Goal: Information Seeking & Learning: Learn about a topic

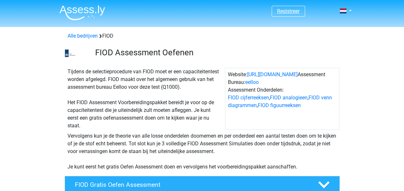
click at [289, 12] on link "Registreer" at bounding box center [288, 11] width 23 height 6
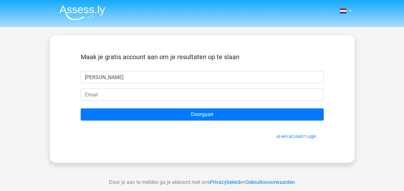
type input "Miranda"
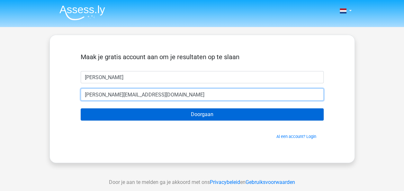
type input "Mirandanieland@hotmail.com"
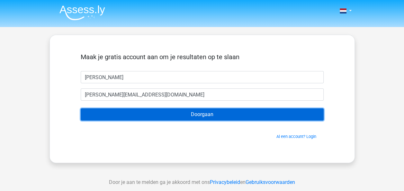
click at [202, 112] on input "Doorgaan" at bounding box center [202, 114] width 243 height 12
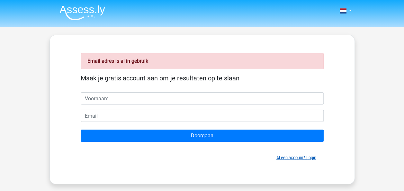
click at [287, 157] on link "Al een account? Login" at bounding box center [297, 157] width 40 height 5
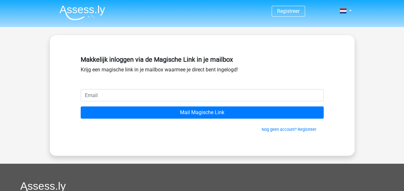
click at [136, 96] on input "email" at bounding box center [202, 95] width 243 height 12
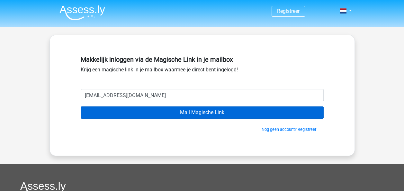
type input "[EMAIL_ADDRESS][DOMAIN_NAME]"
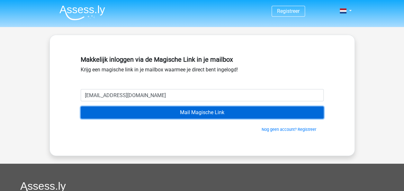
click at [198, 111] on input "Mail Magische Link" at bounding box center [202, 112] width 243 height 12
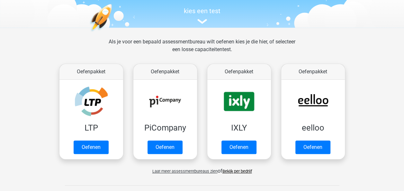
scroll to position [96, 0]
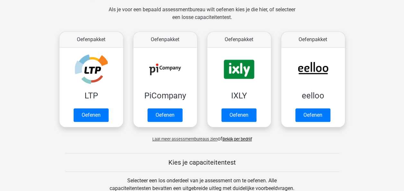
click at [186, 138] on span "Laat meer assessmentbureaus zien" at bounding box center [184, 139] width 65 height 5
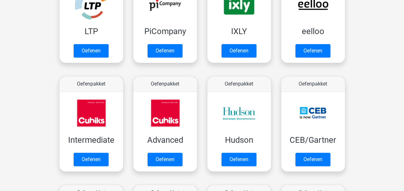
scroll to position [129, 0]
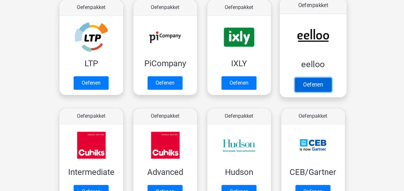
click at [311, 81] on link "Oefenen" at bounding box center [313, 84] width 37 height 14
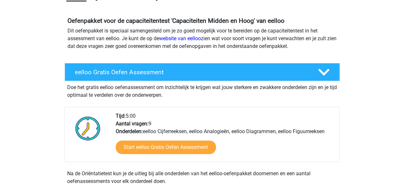
scroll to position [64, 0]
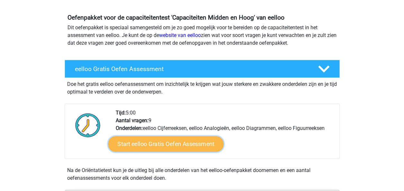
click at [169, 141] on link "Start eelloo Gratis Oefen Assessment" at bounding box center [165, 143] width 115 height 15
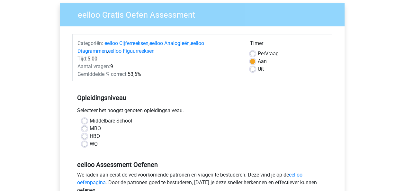
scroll to position [64, 0]
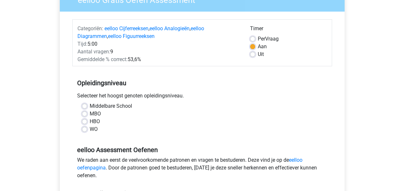
click at [90, 121] on label "HBO" at bounding box center [95, 122] width 10 height 8
click at [85, 121] on input "HBO" at bounding box center [84, 121] width 5 height 6
radio input "true"
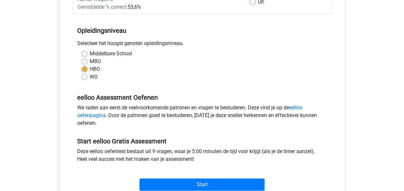
scroll to position [129, 0]
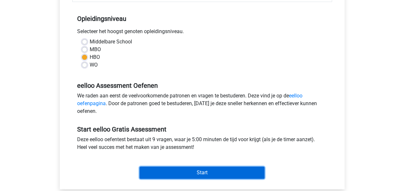
click at [206, 170] on input "Start" at bounding box center [202, 173] width 125 height 12
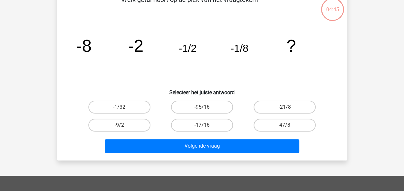
scroll to position [64, 0]
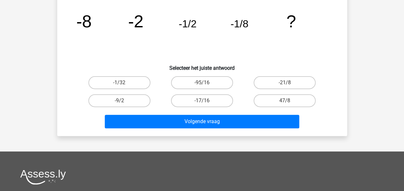
click at [145, 171] on div at bounding box center [202, 176] width 364 height 15
click at [123, 99] on label "-9/2" at bounding box center [119, 100] width 62 height 13
click at [123, 101] on input "-9/2" at bounding box center [121, 103] width 4 height 4
radio input "true"
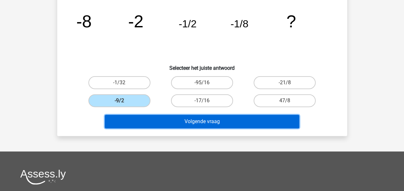
click at [202, 120] on button "Volgende vraag" at bounding box center [202, 122] width 195 height 14
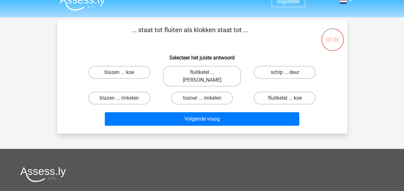
scroll to position [0, 0]
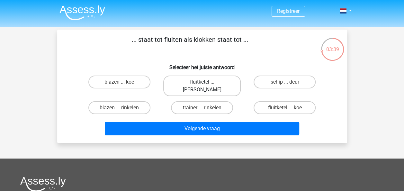
click at [215, 83] on label "fluitketel ... luiden" at bounding box center [201, 86] width 77 height 21
click at [206, 83] on input "fluitketel ... luiden" at bounding box center [204, 84] width 4 height 4
radio input "true"
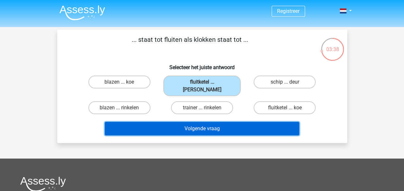
click at [212, 123] on button "Volgende vraag" at bounding box center [202, 129] width 195 height 14
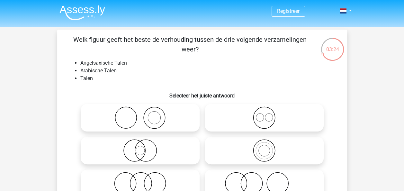
scroll to position [32, 0]
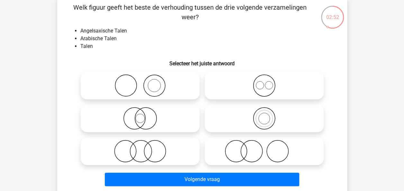
click at [259, 121] on icon at bounding box center [264, 118] width 114 height 23
click at [264, 115] on input "radio" at bounding box center [266, 113] width 4 height 4
radio input "true"
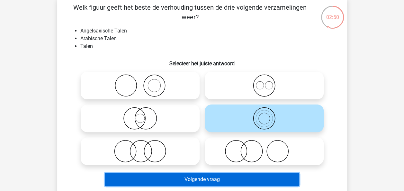
click at [202, 177] on button "Volgende vraag" at bounding box center [202, 180] width 195 height 14
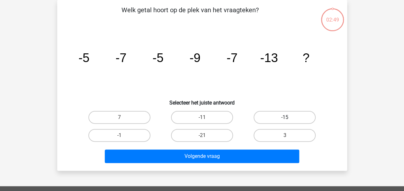
scroll to position [30, 0]
click at [284, 115] on label "-15" at bounding box center [285, 117] width 62 height 13
click at [285, 117] on input "-15" at bounding box center [287, 119] width 4 height 4
radio input "true"
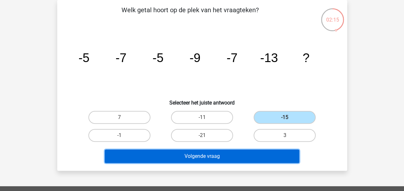
click at [233, 152] on button "Volgende vraag" at bounding box center [202, 157] width 195 height 14
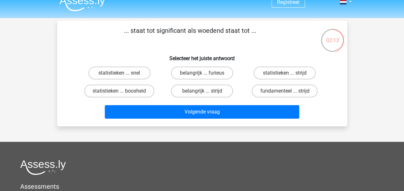
scroll to position [0, 0]
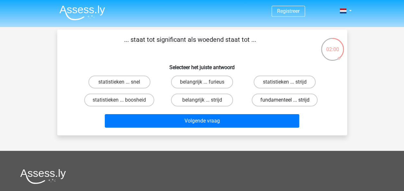
click at [289, 100] on label "fundamenteel ... strijd" at bounding box center [285, 100] width 66 height 13
click at [289, 100] on input "fundamenteel ... strijd" at bounding box center [287, 102] width 4 height 4
radio input "true"
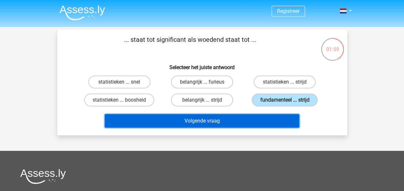
click at [211, 118] on button "Volgende vraag" at bounding box center [202, 121] width 195 height 14
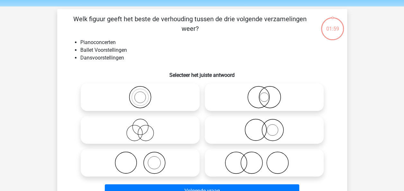
scroll to position [30, 0]
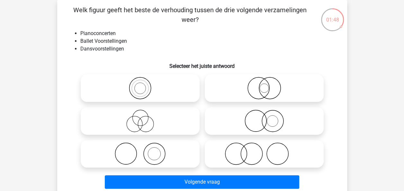
click at [262, 90] on icon at bounding box center [264, 88] width 114 height 23
click at [264, 85] on input "radio" at bounding box center [266, 83] width 4 height 4
radio input "true"
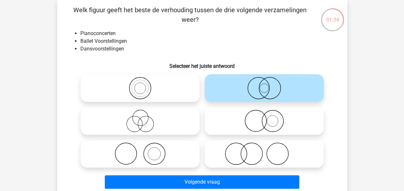
click at [262, 121] on circle at bounding box center [273, 121] width 22 height 22
click at [264, 118] on input "radio" at bounding box center [266, 116] width 4 height 4
radio input "true"
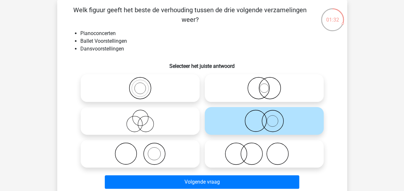
click at [255, 152] on icon at bounding box center [264, 153] width 114 height 23
click at [264, 150] on input "radio" at bounding box center [266, 148] width 4 height 4
radio input "true"
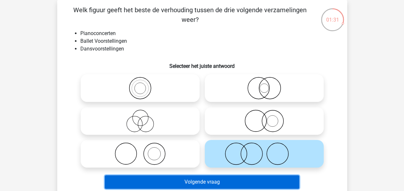
click at [225, 180] on button "Volgende vraag" at bounding box center [202, 182] width 195 height 14
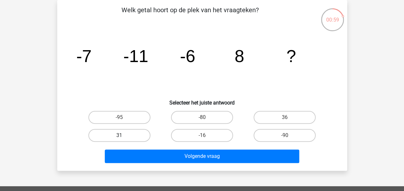
click at [122, 133] on label "31" at bounding box center [119, 135] width 62 height 13
click at [122, 135] on input "31" at bounding box center [121, 137] width 4 height 4
radio input "true"
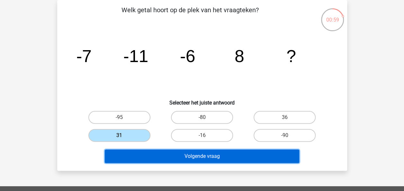
click at [192, 156] on button "Volgende vraag" at bounding box center [202, 157] width 195 height 14
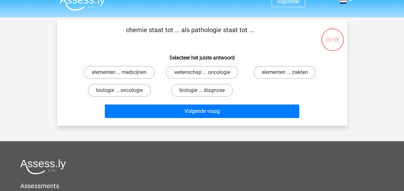
scroll to position [0, 0]
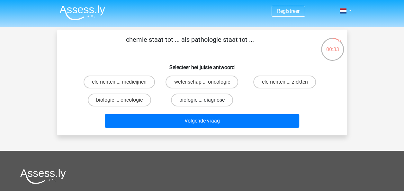
click at [211, 101] on label "biologie ... diagnose" at bounding box center [202, 100] width 62 height 13
click at [206, 101] on input "biologie ... diagnose" at bounding box center [204, 102] width 4 height 4
radio input "true"
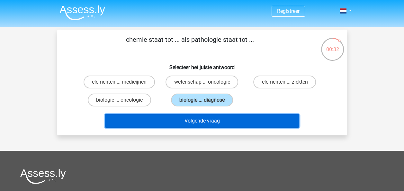
click at [208, 120] on button "Volgende vraag" at bounding box center [202, 121] width 195 height 14
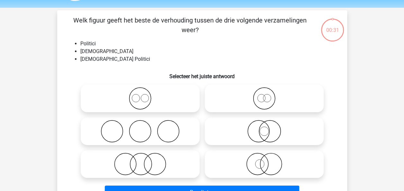
scroll to position [30, 0]
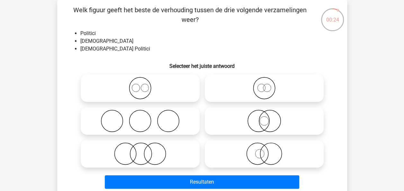
click at [263, 156] on icon at bounding box center [264, 153] width 114 height 23
click at [264, 150] on input "radio" at bounding box center [266, 148] width 4 height 4
radio input "true"
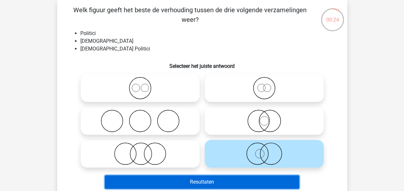
click at [215, 184] on button "Resultaten" at bounding box center [202, 182] width 195 height 14
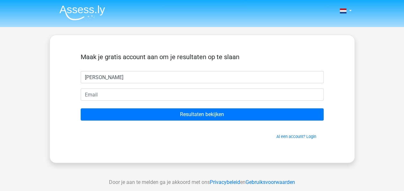
type input "[PERSON_NAME]"
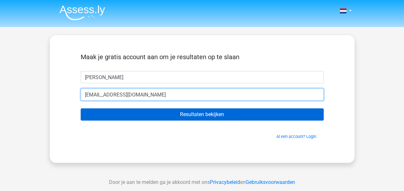
type input "[EMAIL_ADDRESS][DOMAIN_NAME]"
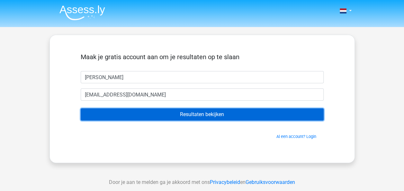
click at [202, 112] on input "Resultaten bekijken" at bounding box center [202, 114] width 243 height 12
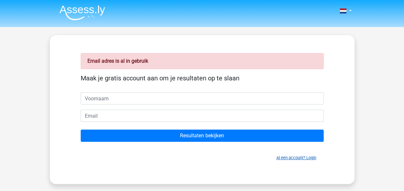
click at [292, 156] on link "Al een account? Login" at bounding box center [297, 157] width 40 height 5
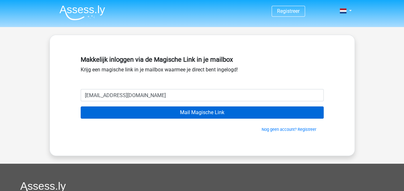
type input "mirandanieland@hotmail.com"
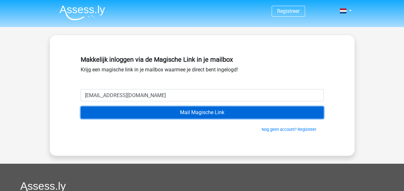
click at [209, 114] on input "Mail Magische Link" at bounding box center [202, 112] width 243 height 12
